Goal: Transaction & Acquisition: Purchase product/service

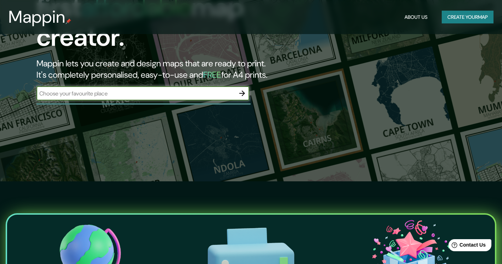
scroll to position [85, 0]
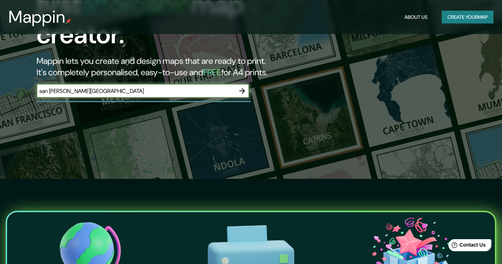
type input "san [PERSON_NAME][GEOGRAPHIC_DATA]"
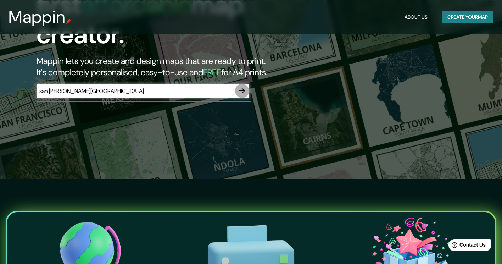
click at [242, 87] on icon "button" at bounding box center [242, 91] width 9 height 9
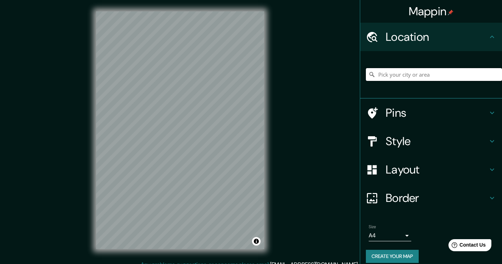
click at [404, 75] on input "Pick your city or area" at bounding box center [434, 74] width 136 height 13
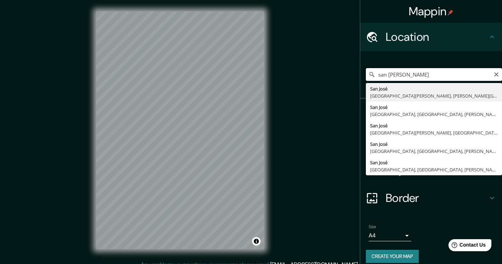
type input "[GEOGRAPHIC_DATA][PERSON_NAME], [GEOGRAPHIC_DATA][PERSON_NAME], [PERSON_NAME][G…"
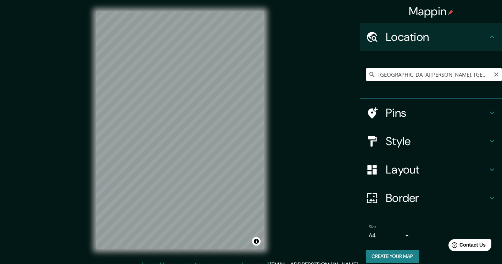
click at [408, 76] on input "[GEOGRAPHIC_DATA][PERSON_NAME], [GEOGRAPHIC_DATA][PERSON_NAME], [PERSON_NAME][G…" at bounding box center [434, 74] width 136 height 13
click at [495, 75] on icon "Clear" at bounding box center [497, 74] width 4 height 4
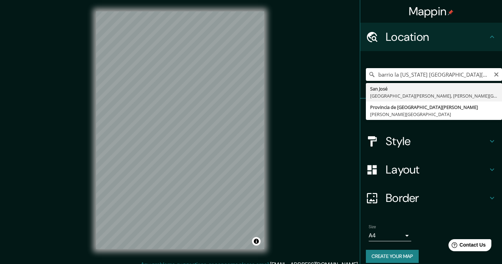
type input "[GEOGRAPHIC_DATA][PERSON_NAME], [GEOGRAPHIC_DATA][PERSON_NAME], [PERSON_NAME][G…"
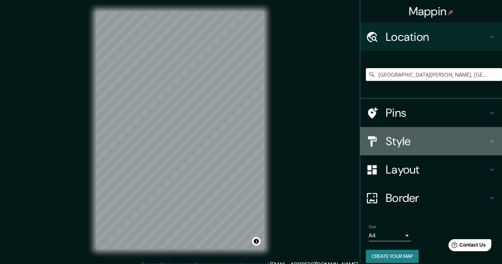
click at [392, 139] on h4 "Style" at bounding box center [437, 141] width 102 height 14
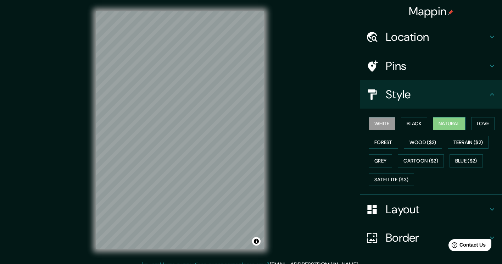
click at [452, 120] on button "Natural" at bounding box center [449, 123] width 33 height 13
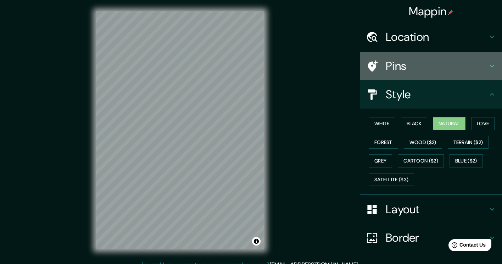
click at [423, 69] on h4 "Pins" at bounding box center [437, 66] width 102 height 14
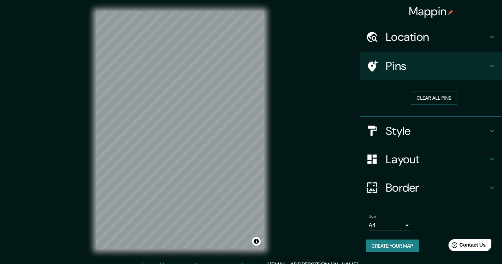
click at [373, 64] on icon at bounding box center [373, 65] width 10 height 11
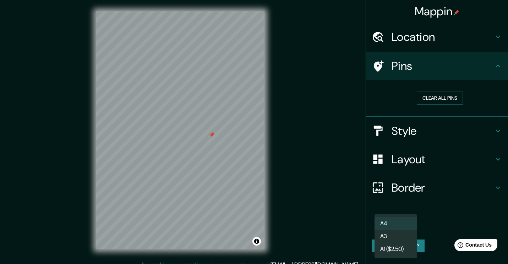
click at [404, 223] on body "Mappin Location [GEOGRAPHIC_DATA][PERSON_NAME], [GEOGRAPHIC_DATA][PERSON_NAME],…" at bounding box center [254, 132] width 508 height 264
click at [453, 203] on div at bounding box center [254, 132] width 508 height 264
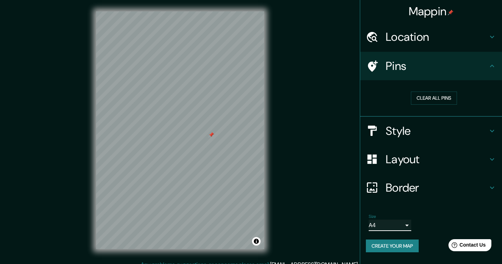
scroll to position [7, 0]
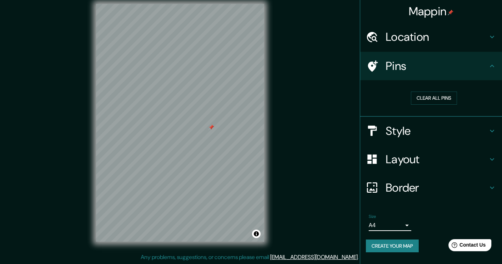
click at [406, 187] on h4 "Border" at bounding box center [437, 188] width 102 height 14
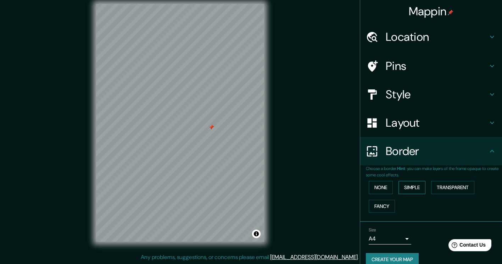
click at [406, 191] on button "Simple" at bounding box center [412, 187] width 27 height 13
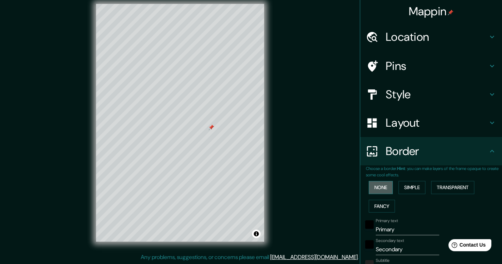
click at [372, 187] on button "None" at bounding box center [381, 187] width 24 height 13
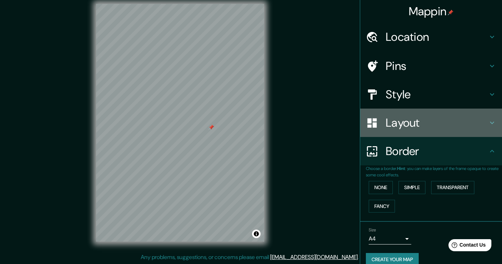
click at [415, 133] on div "Layout" at bounding box center [431, 123] width 142 height 28
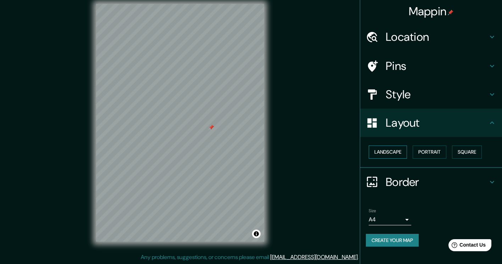
click at [397, 153] on button "Landscape" at bounding box center [388, 151] width 38 height 13
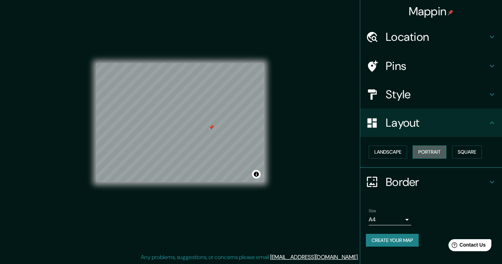
click at [440, 153] on button "Portrait" at bounding box center [430, 151] width 34 height 13
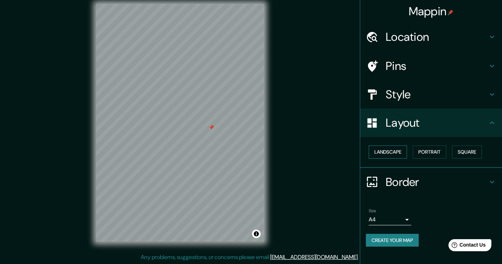
click at [395, 149] on button "Landscape" at bounding box center [388, 151] width 38 height 13
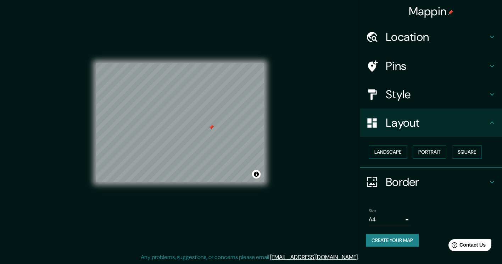
click at [417, 95] on h4 "Style" at bounding box center [437, 94] width 102 height 14
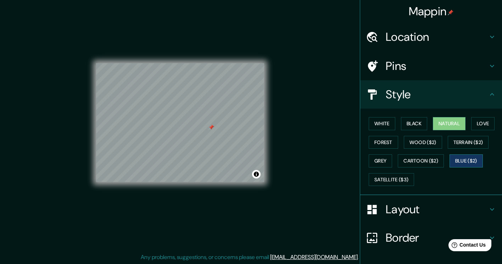
click at [466, 163] on button "Blue ($2)" at bounding box center [466, 160] width 33 height 13
click at [427, 163] on button "Cartoon ($2)" at bounding box center [421, 160] width 46 height 13
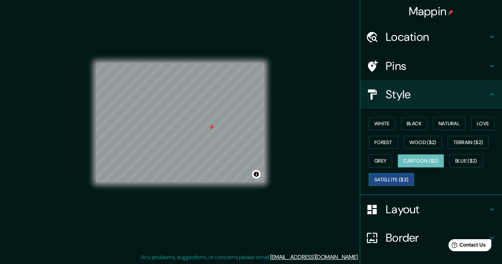
click at [400, 180] on button "Satellite ($3)" at bounding box center [391, 179] width 45 height 13
click at [371, 159] on button "Grey" at bounding box center [380, 160] width 23 height 13
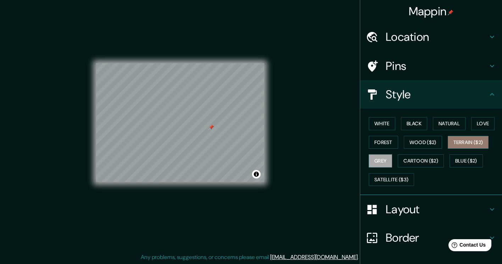
click at [459, 142] on button "Terrain ($2)" at bounding box center [468, 142] width 41 height 13
click at [484, 116] on div "White Black Natural Love Forest Wood ($2) Terrain ($2) Grey Cartoon ($2) Blue (…" at bounding box center [434, 151] width 136 height 75
click at [481, 120] on button "Love" at bounding box center [483, 123] width 23 height 13
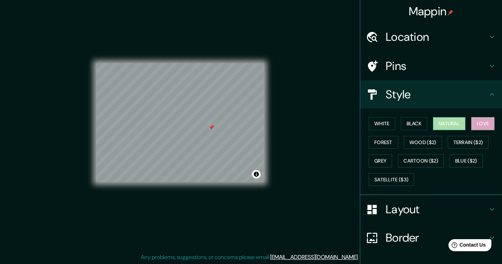
click at [437, 126] on button "Natural" at bounding box center [449, 123] width 33 height 13
click at [413, 121] on button "Black" at bounding box center [414, 123] width 27 height 13
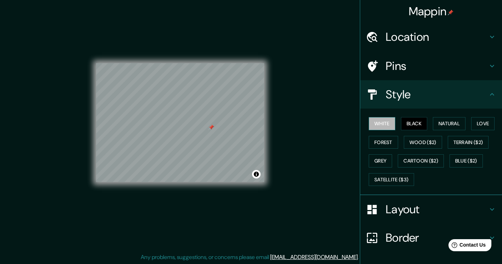
click at [385, 126] on button "White" at bounding box center [382, 123] width 27 height 13
click at [383, 140] on button "Forest" at bounding box center [383, 142] width 29 height 13
click at [176, 105] on div at bounding box center [175, 106] width 6 height 6
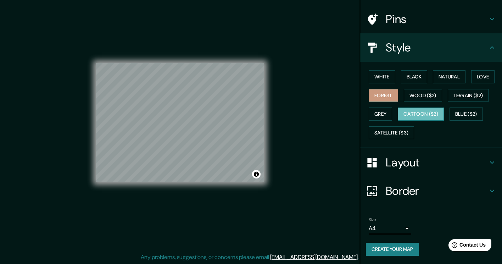
scroll to position [46, 0]
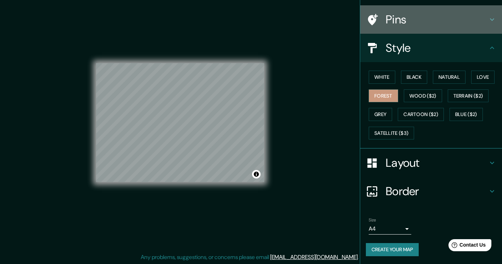
click at [374, 24] on div at bounding box center [376, 19] width 20 height 12
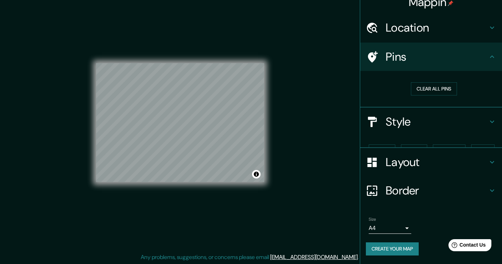
scroll to position [0, 0]
